Goal: Task Accomplishment & Management: Complete application form

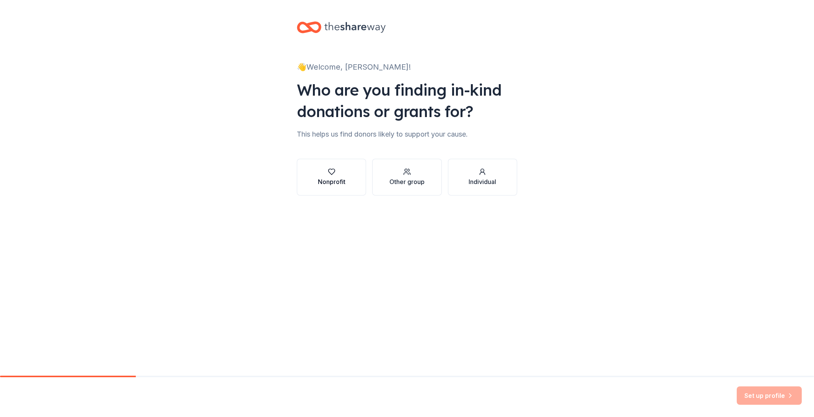
click at [334, 178] on div "Nonprofit" at bounding box center [332, 181] width 28 height 9
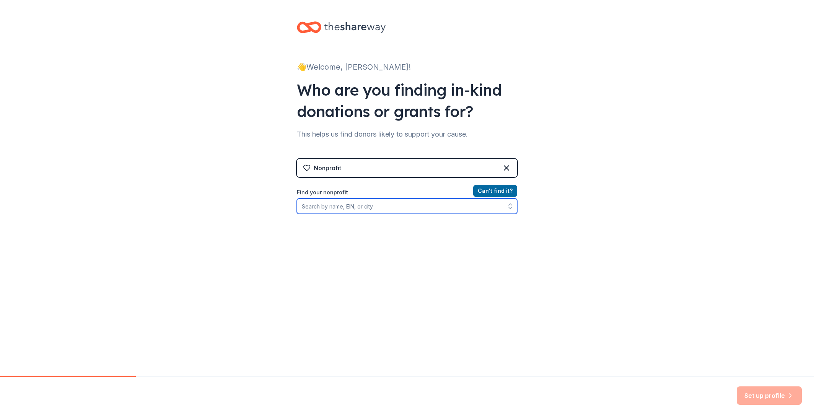
click at [390, 207] on input "Find your nonprofit" at bounding box center [407, 205] width 220 height 15
paste input "[US_EMPLOYER_IDENTIFICATION_NUMBER]"
type input "[US_EMPLOYER_IDENTIFICATION_NUMBER]"
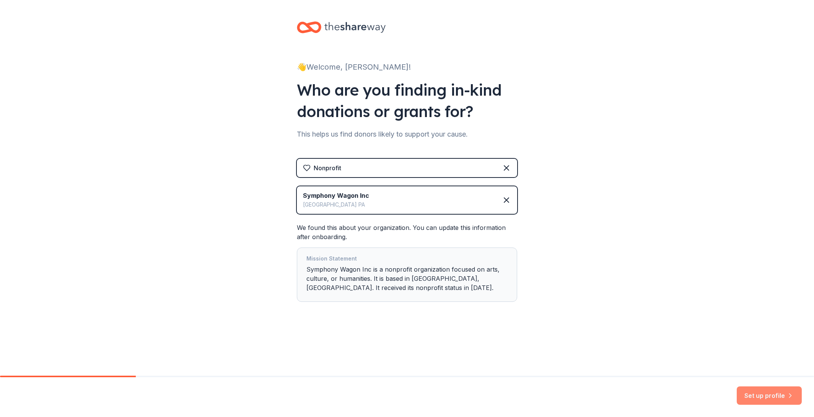
click at [753, 393] on button "Set up profile" at bounding box center [768, 395] width 65 height 18
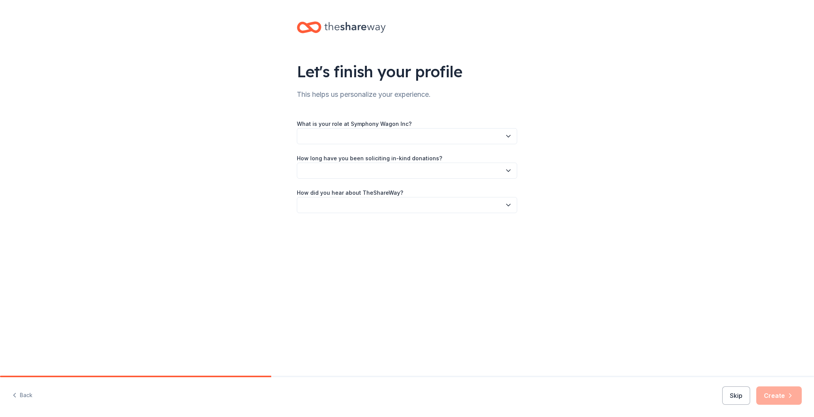
click at [509, 135] on icon "button" at bounding box center [508, 136] width 8 height 8
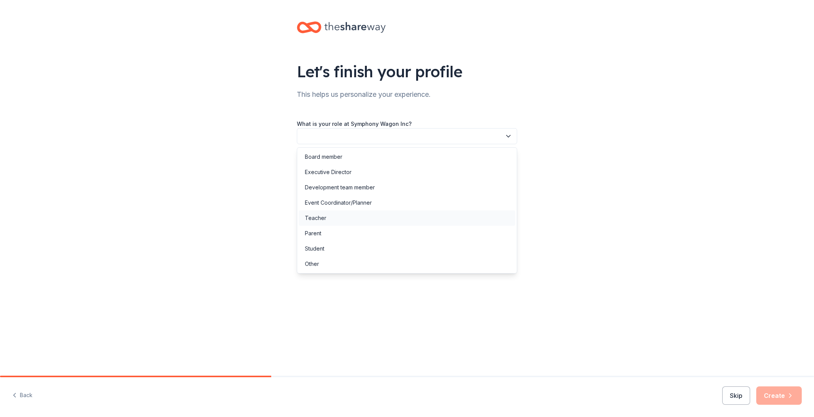
click at [473, 214] on div "Teacher" at bounding box center [407, 217] width 216 height 15
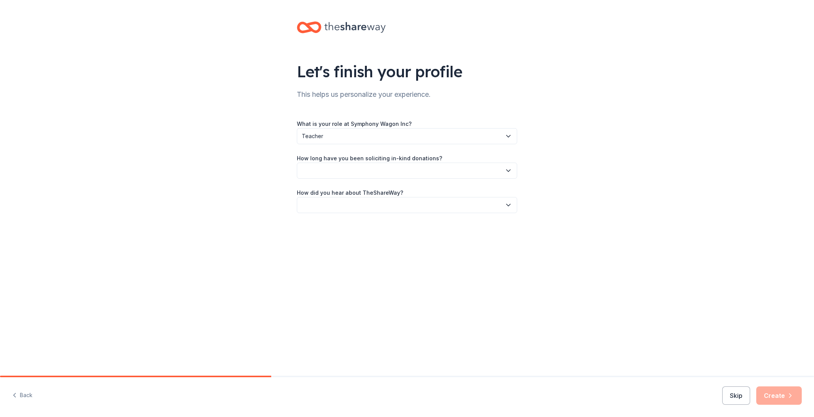
click at [508, 171] on icon "button" at bounding box center [508, 171] width 8 height 8
click at [467, 233] on div "More than 5 years" at bounding box center [407, 236] width 216 height 15
click at [512, 206] on icon "button" at bounding box center [508, 205] width 8 height 8
click at [416, 242] on div "Online search" at bounding box center [407, 240] width 216 height 15
click at [781, 397] on button "Create" at bounding box center [778, 395] width 45 height 18
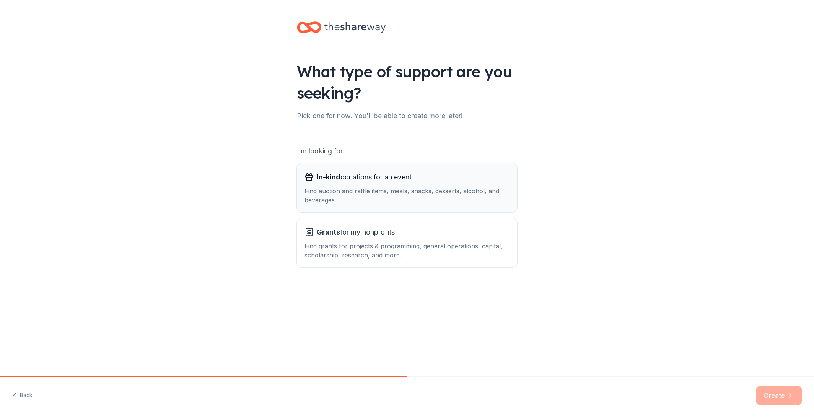
click at [459, 189] on div "Find auction and raffle items, meals, snacks, desserts, alcohol, and beverages." at bounding box center [406, 195] width 205 height 18
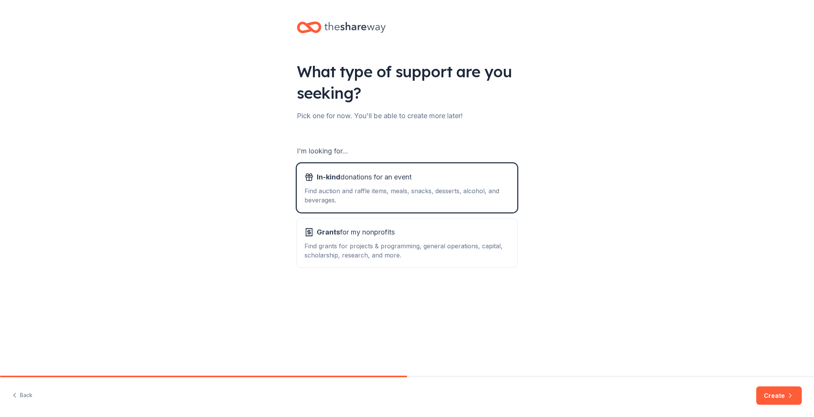
drag, startPoint x: 769, startPoint y: 399, endPoint x: 756, endPoint y: 396, distance: 13.0
click at [769, 399] on button "Create" at bounding box center [778, 395] width 45 height 18
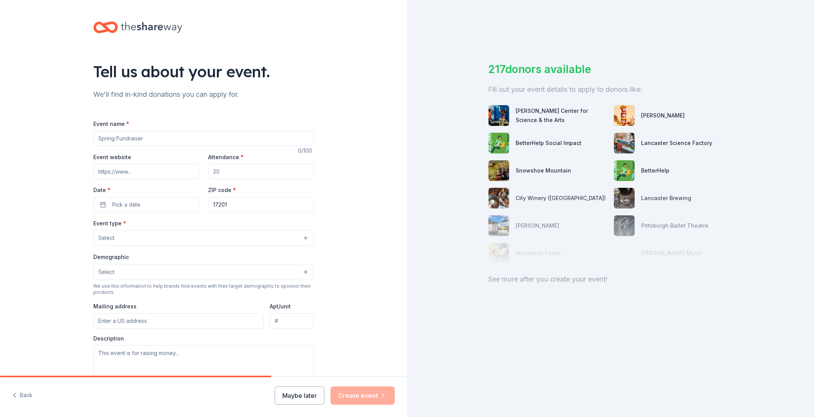
click at [285, 141] on input "Event name *" at bounding box center [203, 138] width 220 height 15
type input "Fall Raffle"
click at [229, 172] on input "Attendance *" at bounding box center [261, 170] width 106 height 15
type input "200"
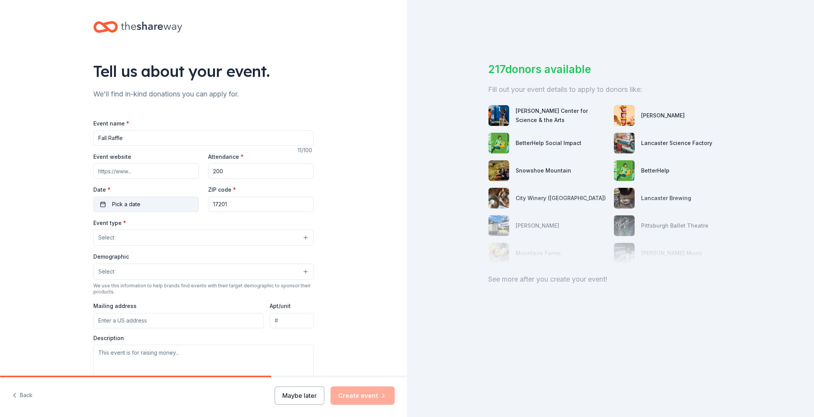
click at [146, 203] on button "Pick a date" at bounding box center [146, 204] width 106 height 15
click at [189, 227] on button "Go to next month" at bounding box center [187, 224] width 11 height 11
click at [187, 253] on button "1" at bounding box center [187, 253] width 14 height 14
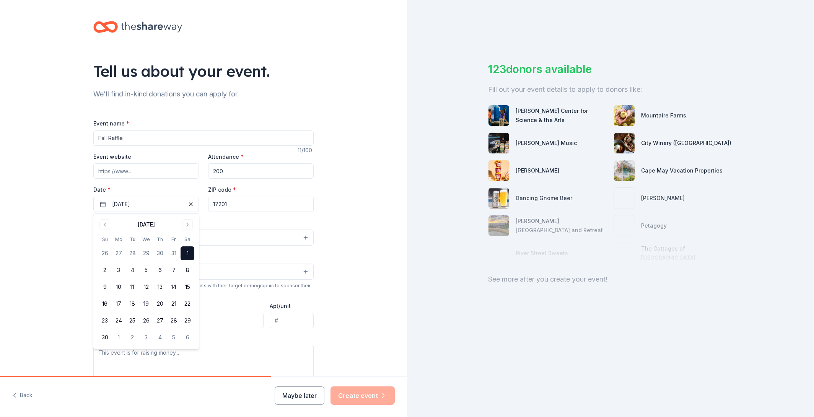
click at [230, 221] on div "Event type * Select" at bounding box center [203, 232] width 220 height 28
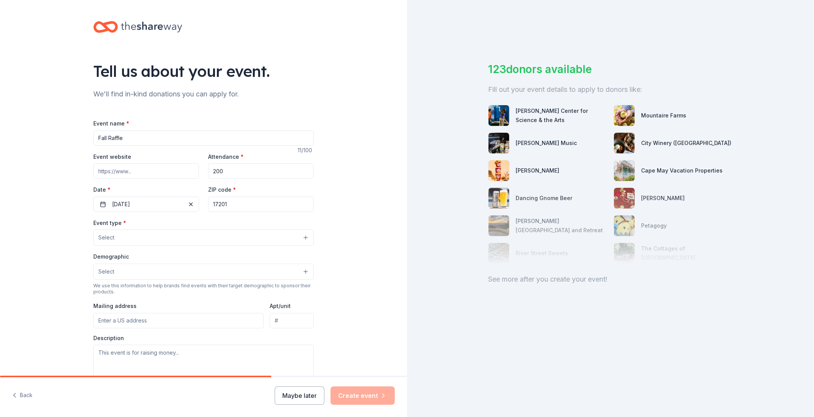
click at [164, 238] on button "Select" at bounding box center [203, 237] width 220 height 16
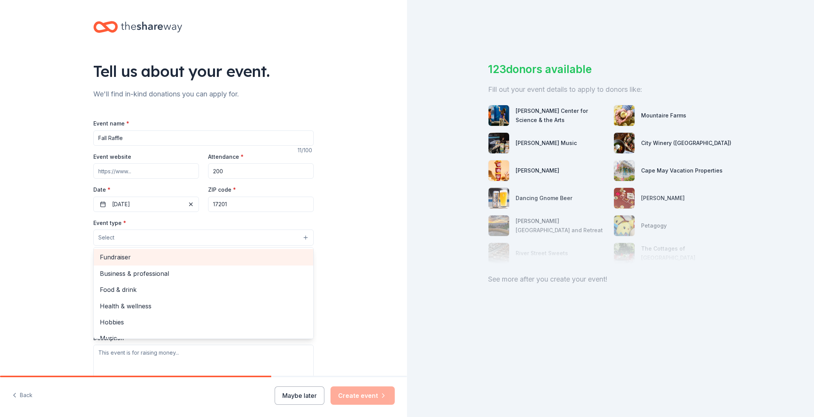
click at [159, 260] on span "Fundraiser" at bounding box center [203, 257] width 207 height 10
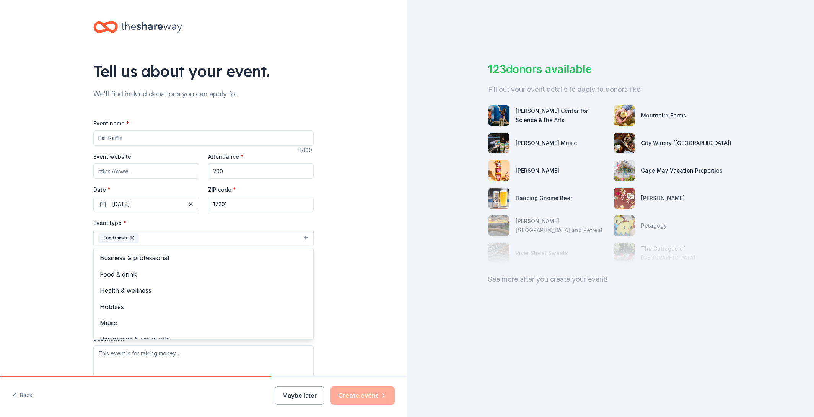
drag, startPoint x: 67, startPoint y: 249, endPoint x: 73, endPoint y: 249, distance: 5.4
click at [67, 249] on div "Tell us about your event. We'll find in-kind donations you can apply for. Event…" at bounding box center [203, 255] width 407 height 510
click at [198, 274] on button "Select" at bounding box center [203, 272] width 220 height 16
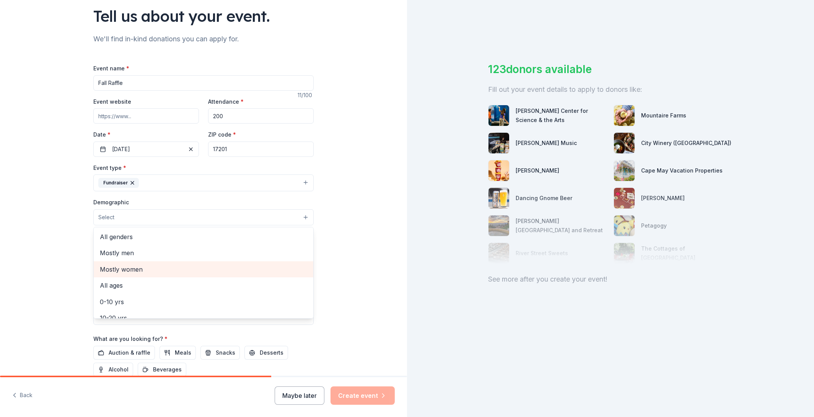
scroll to position [56, 0]
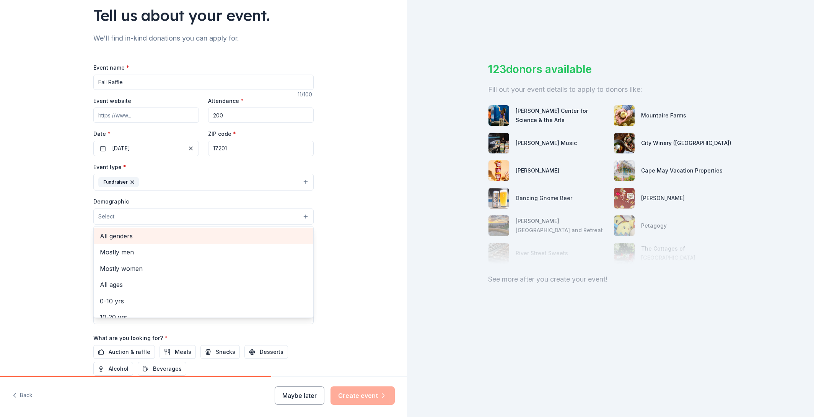
click at [142, 238] on span "All genders" at bounding box center [203, 236] width 207 height 10
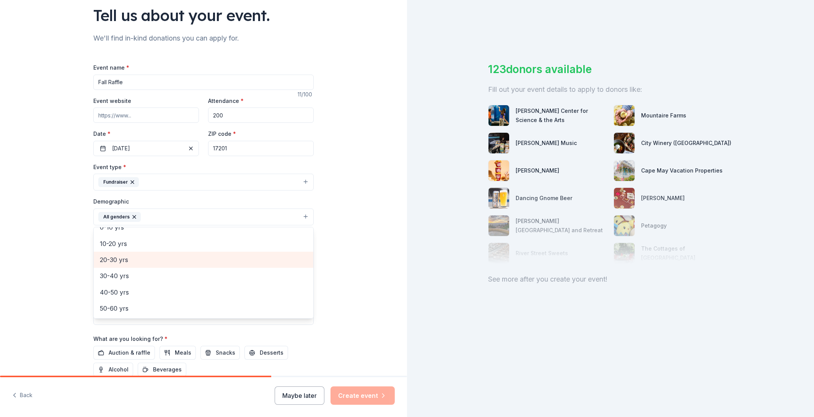
drag, startPoint x: 153, startPoint y: 263, endPoint x: 154, endPoint y: 270, distance: 6.2
click at [153, 263] on span "20-30 yrs" at bounding box center [203, 260] width 207 height 10
click at [156, 275] on span "40-50 yrs" at bounding box center [203, 276] width 207 height 10
click at [155, 265] on span "30-40 yrs" at bounding box center [203, 260] width 207 height 10
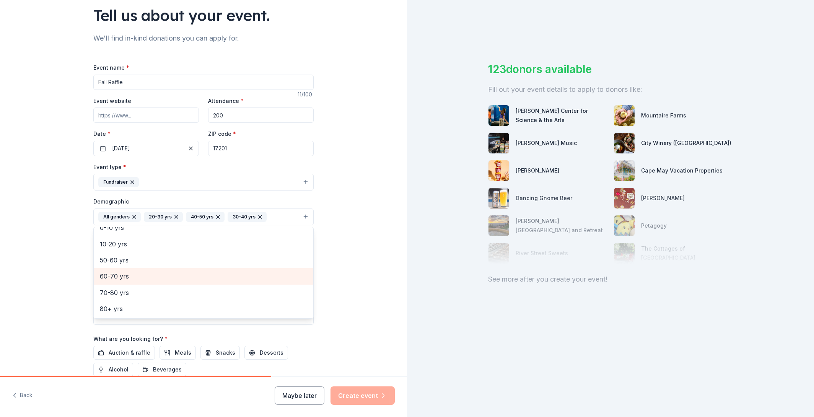
click at [155, 278] on span "60-70 yrs" at bounding box center [203, 276] width 207 height 10
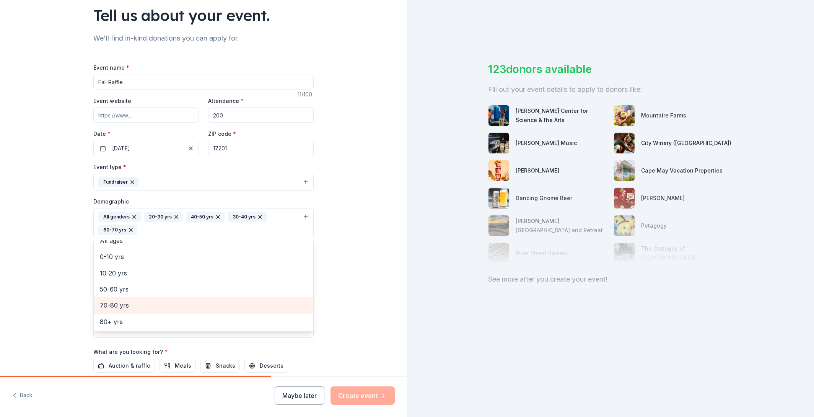
click at [158, 306] on span "70-80 yrs" at bounding box center [203, 305] width 207 height 10
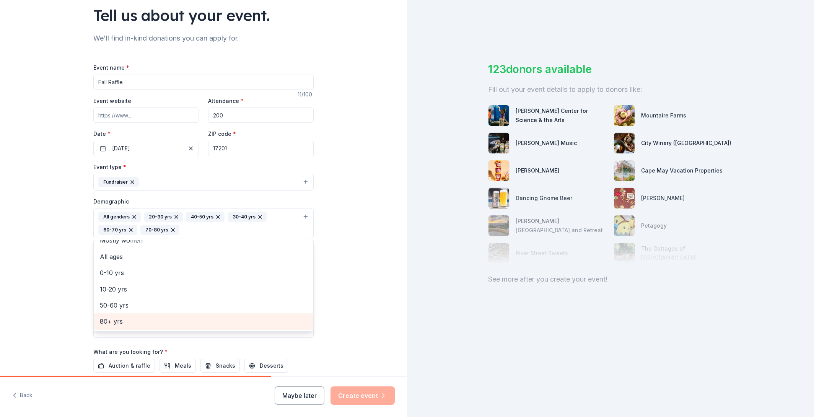
click at [164, 325] on span "80+ yrs" at bounding box center [203, 321] width 207 height 10
click at [70, 274] on div "Tell us about your event. We'll find in-kind donations you can apply for. Event…" at bounding box center [203, 205] width 407 height 523
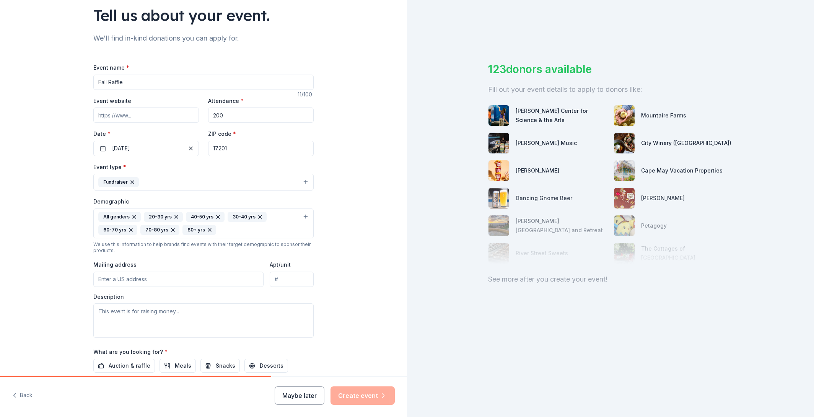
click at [140, 279] on input "Mailing address" at bounding box center [178, 278] width 170 height 15
type input "511 S 6th St"
click at [161, 312] on textarea at bounding box center [203, 320] width 220 height 34
type textarea "Fall Raffle that coincides with our Chicken Dinner fundraiser"
click at [141, 366] on span "Auction & raffle" at bounding box center [130, 365] width 42 height 9
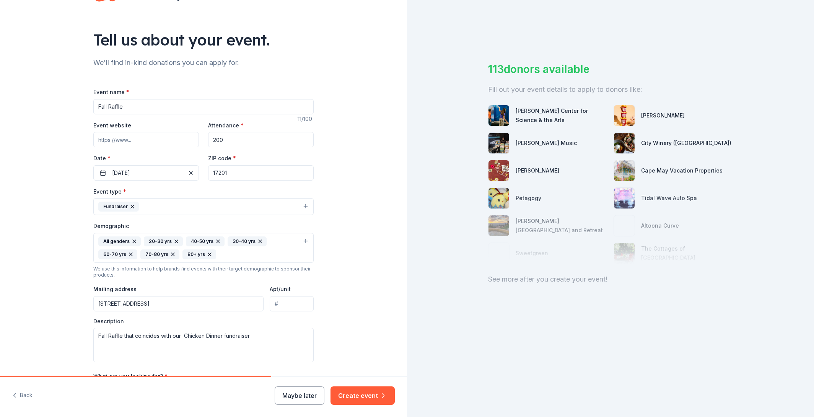
scroll to position [31, 0]
click at [368, 392] on button "Create event" at bounding box center [362, 395] width 64 height 18
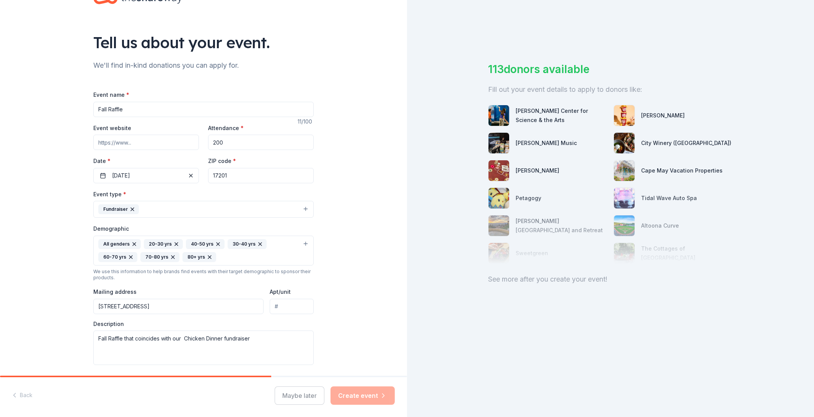
scroll to position [31, 0]
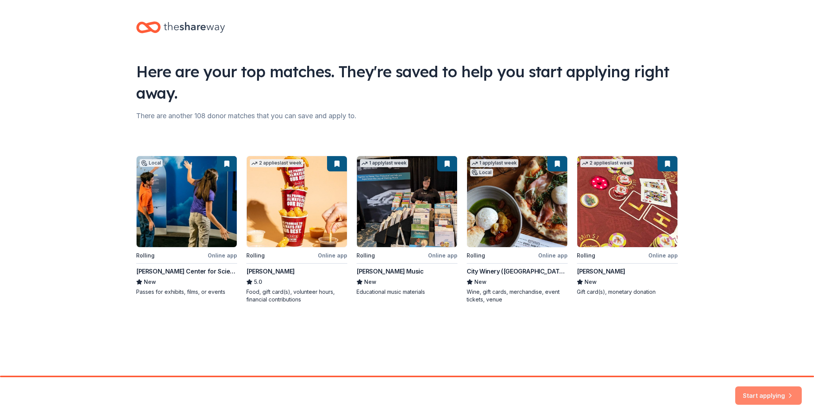
click at [781, 389] on button "Start applying" at bounding box center [768, 391] width 67 height 18
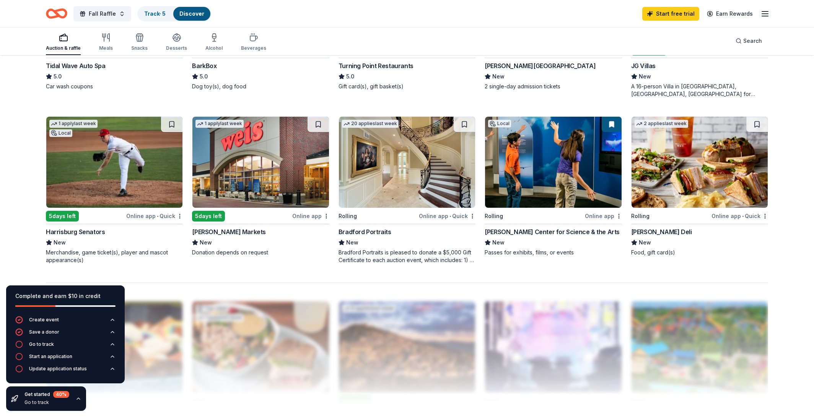
scroll to position [523, 0]
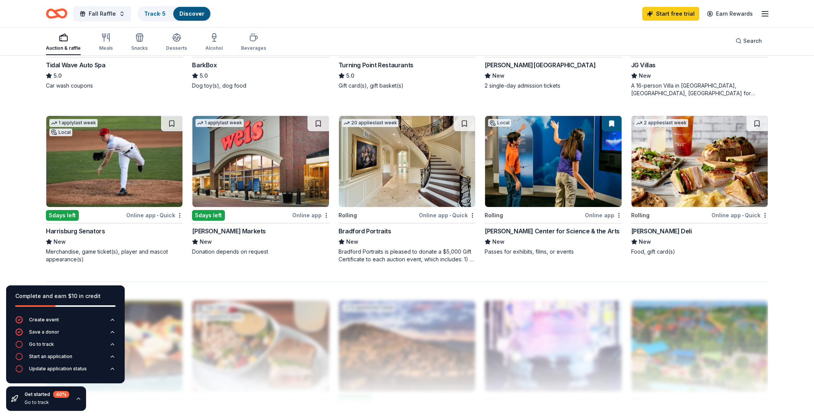
click at [234, 203] on img at bounding box center [260, 161] width 136 height 91
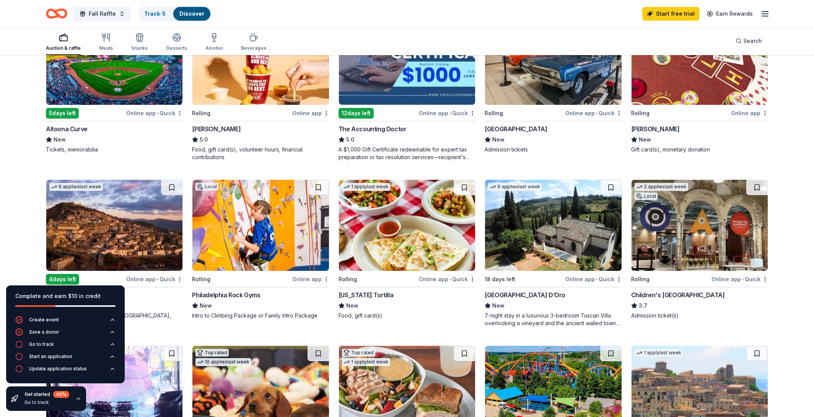
scroll to position [126, 0]
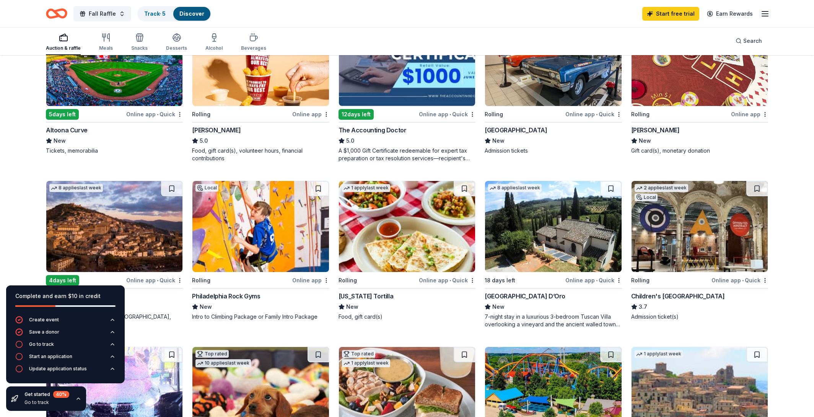
click at [277, 87] on img at bounding box center [260, 60] width 136 height 91
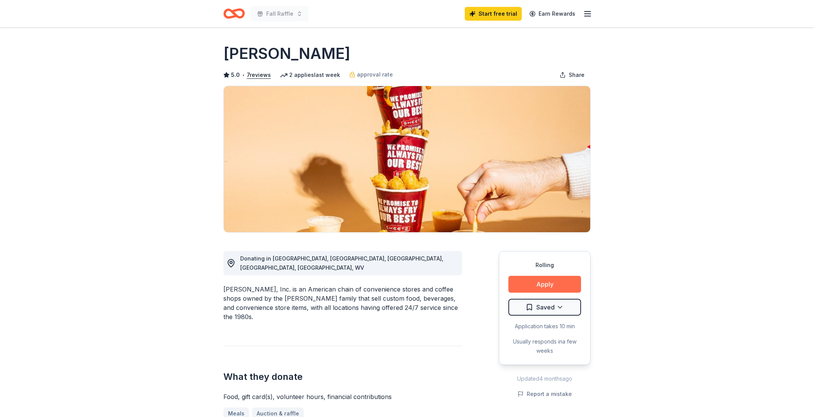
click at [531, 289] on button "Apply" at bounding box center [544, 284] width 73 height 17
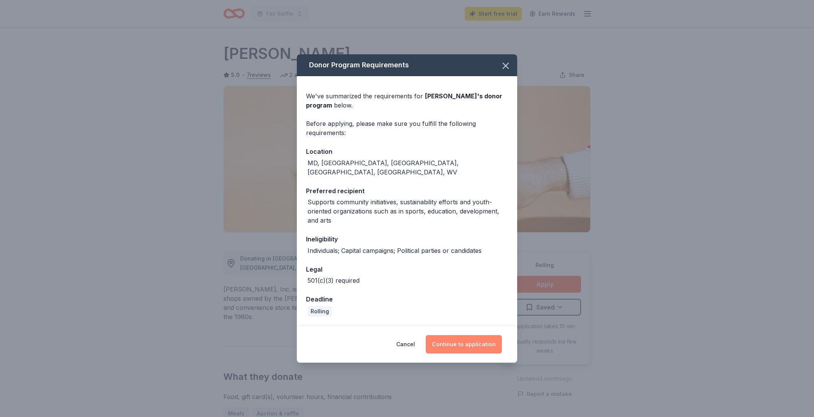
click at [463, 337] on button "Continue to application" at bounding box center [464, 344] width 76 height 18
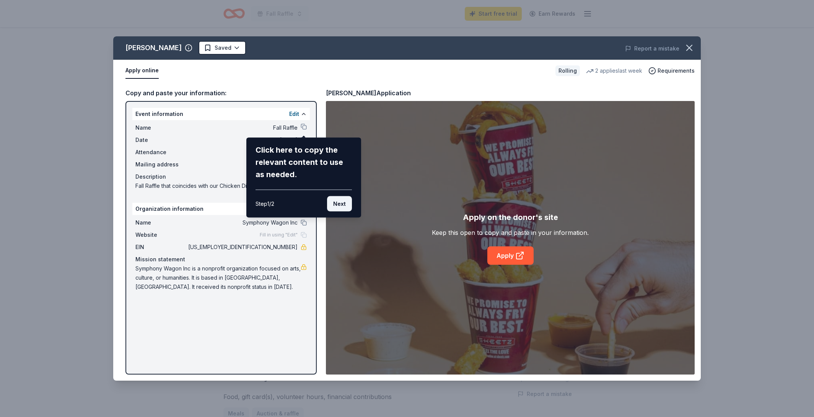
click at [336, 206] on button "Next" at bounding box center [339, 203] width 25 height 15
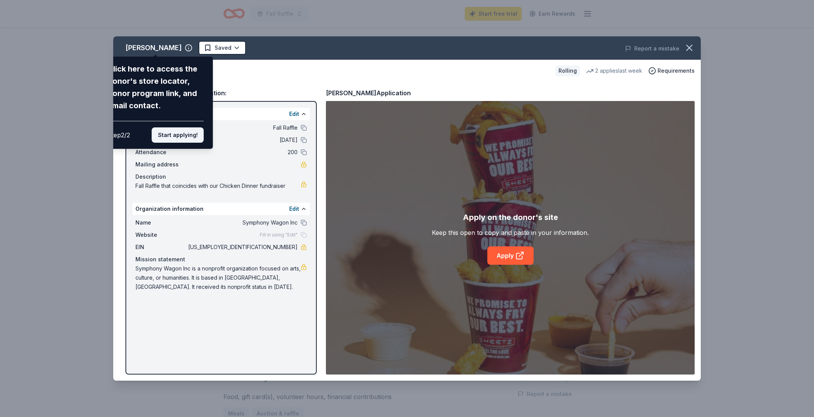
click at [191, 138] on button "Start applying!" at bounding box center [178, 134] width 52 height 15
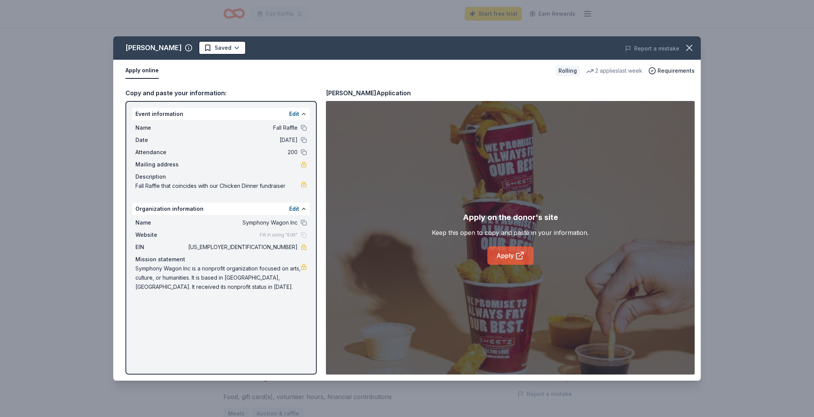
click at [501, 254] on link "Apply" at bounding box center [510, 255] width 46 height 18
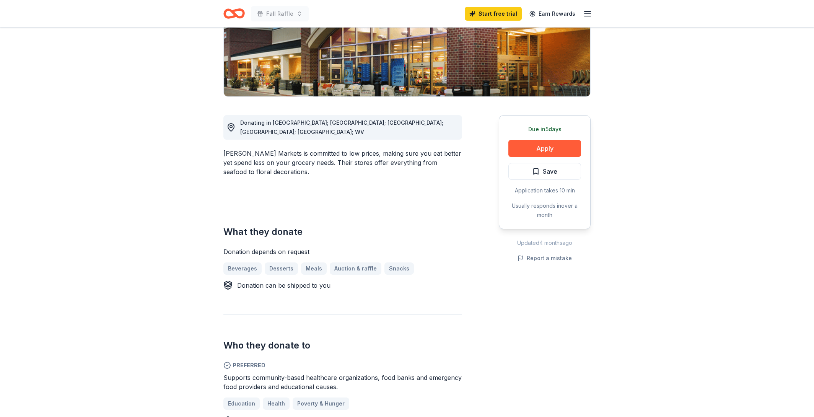
scroll to position [93, 0]
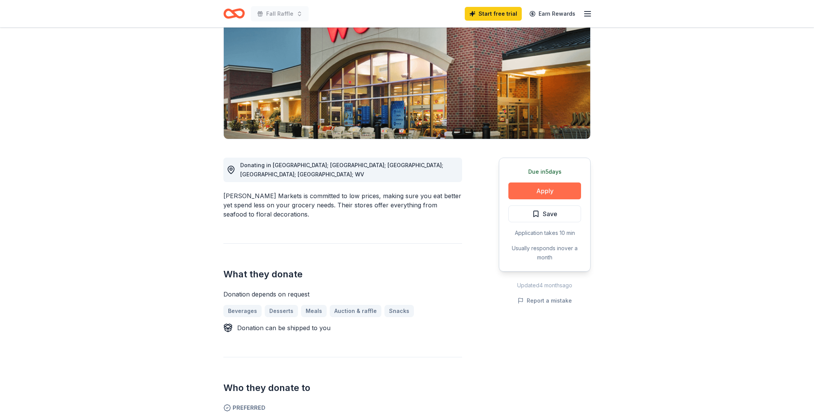
click at [531, 188] on button "Apply" at bounding box center [544, 190] width 73 height 17
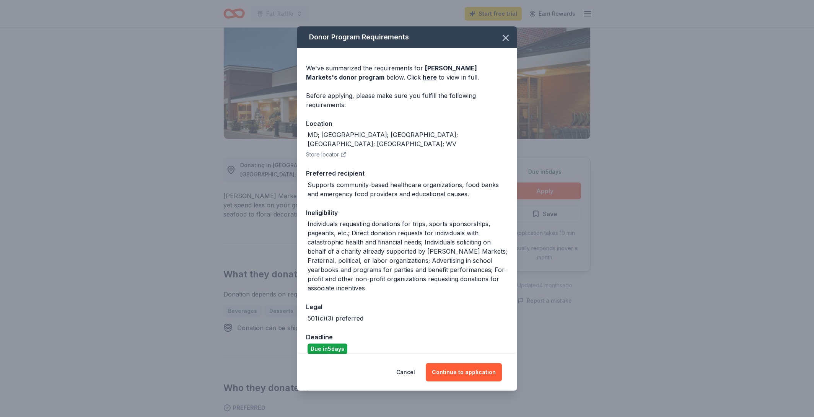
scroll to position [0, 0]
click at [457, 374] on button "Continue to application" at bounding box center [464, 372] width 76 height 18
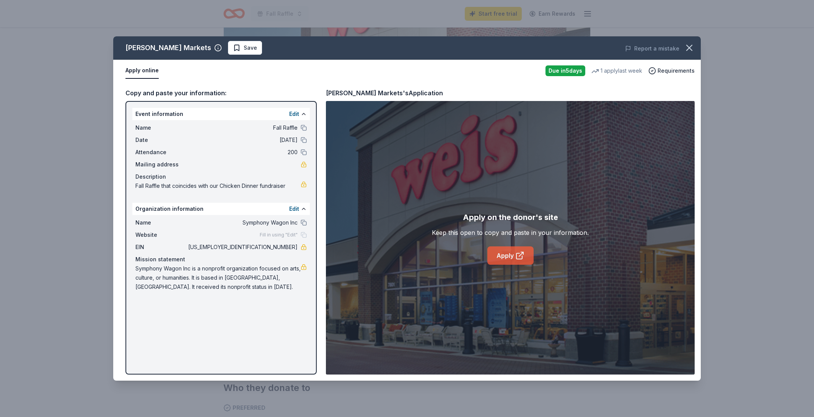
click at [503, 260] on link "Apply" at bounding box center [510, 255] width 46 height 18
